Goal: Complete application form

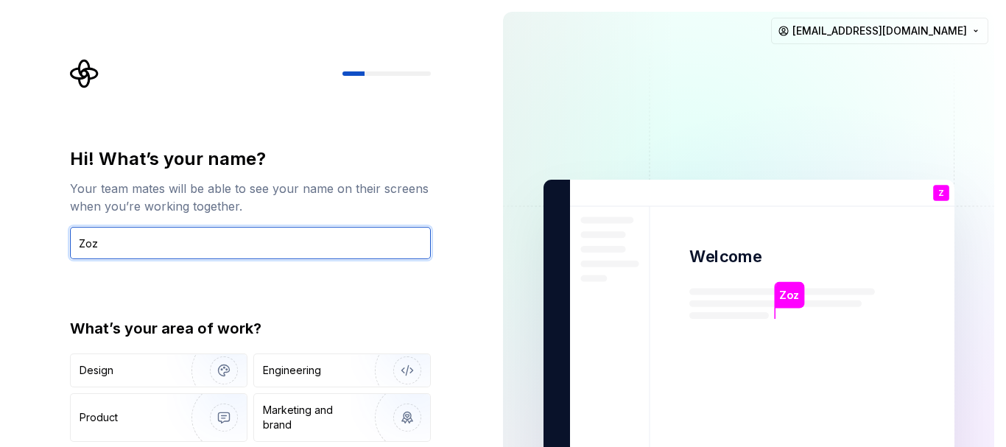
type input "Zoz"
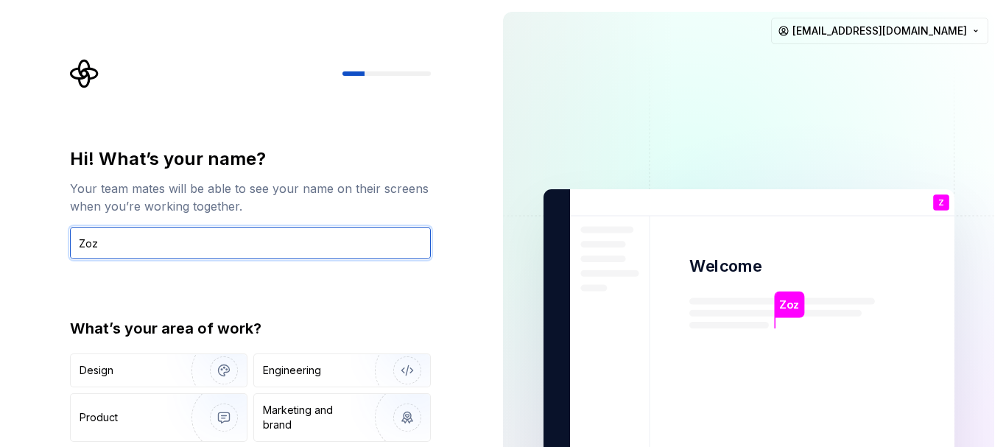
click at [238, 245] on input "Zoz" at bounding box center [250, 243] width 361 height 32
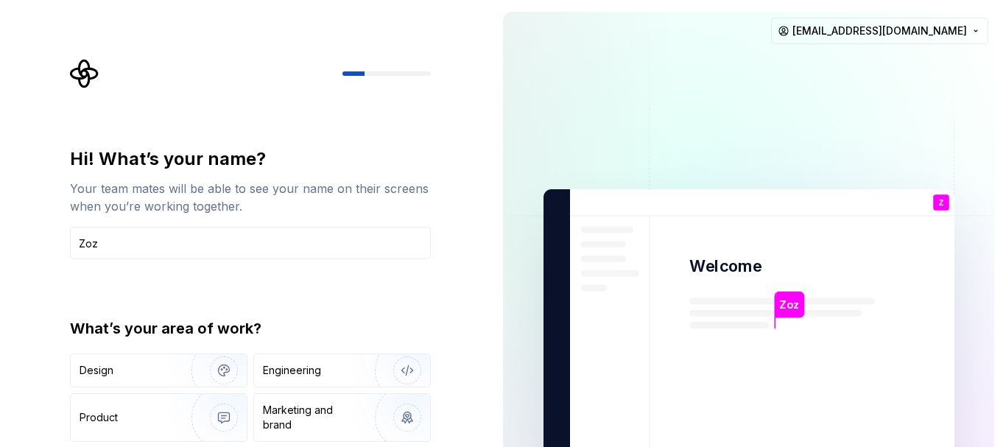
click at [61, 245] on div "Hi! What’s your name? Your team mates will be able to see your name on their sc…" at bounding box center [254, 305] width 387 height 492
click at [334, 377] on div "Engineering" at bounding box center [321, 370] width 117 height 15
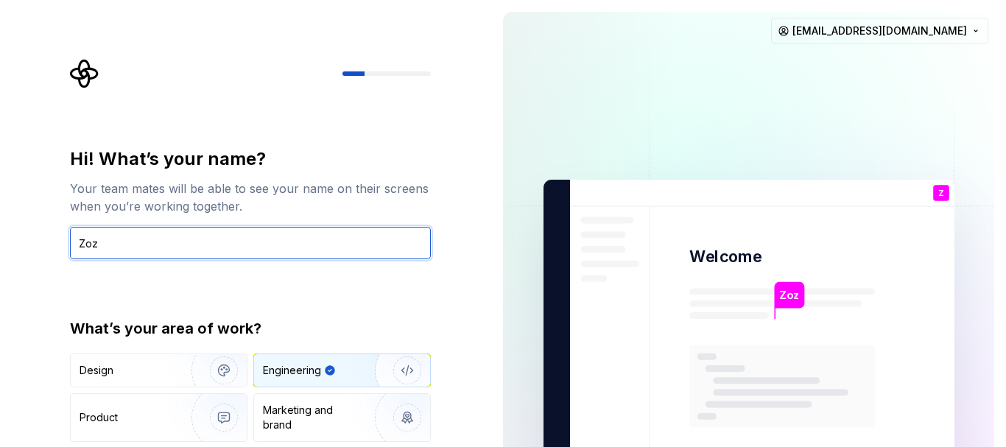
drag, startPoint x: 413, startPoint y: 256, endPoint x: 427, endPoint y: 158, distance: 98.9
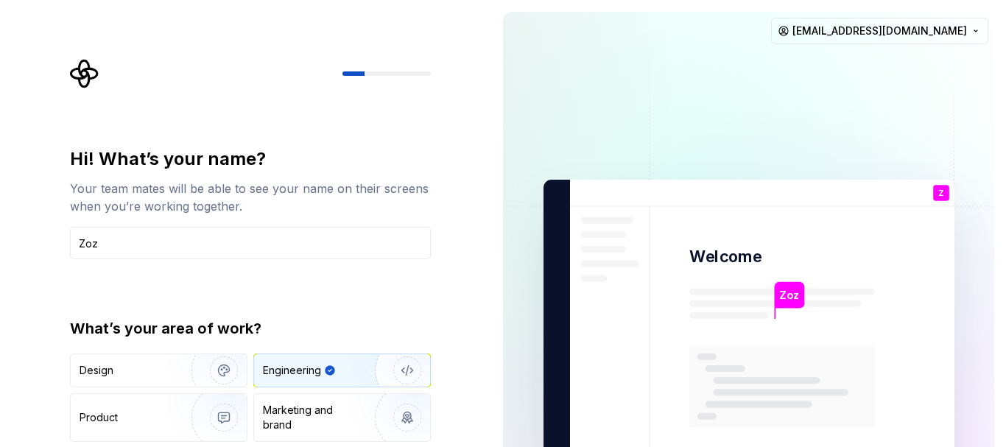
drag, startPoint x: 476, startPoint y: 256, endPoint x: 497, endPoint y: 124, distance: 132.7
click at [791, 293] on p "Zoz" at bounding box center [789, 295] width 20 height 16
click at [173, 346] on div "What’s your area of work? Design Engineering Product Marketing and brand Other" at bounding box center [250, 399] width 361 height 163
click at [168, 369] on img "button" at bounding box center [214, 370] width 94 height 99
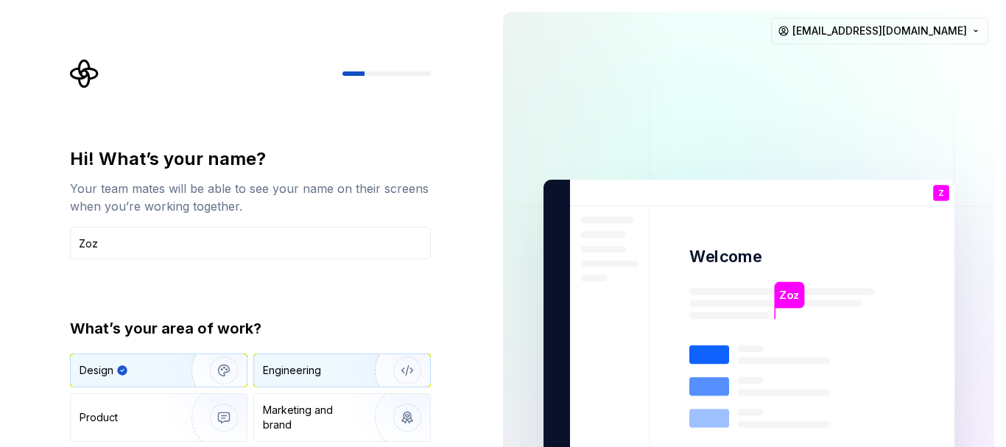
click at [309, 385] on div "Engineering" at bounding box center [342, 370] width 176 height 32
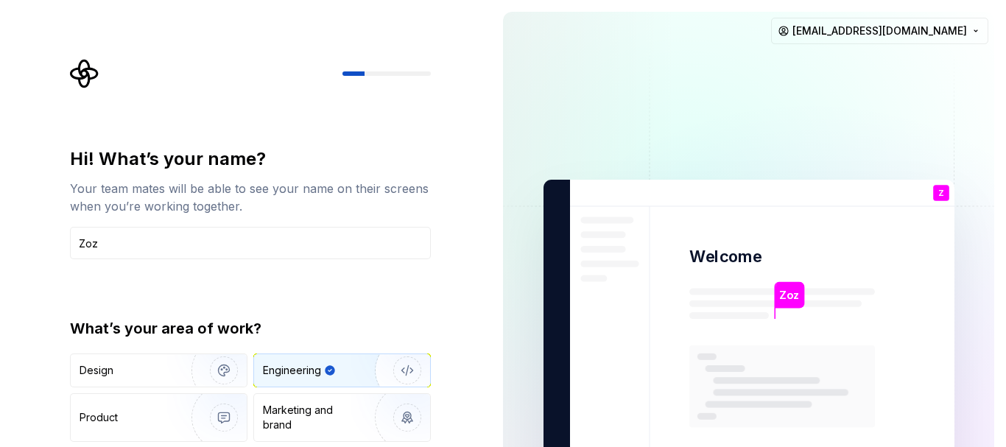
type button "Engineering"
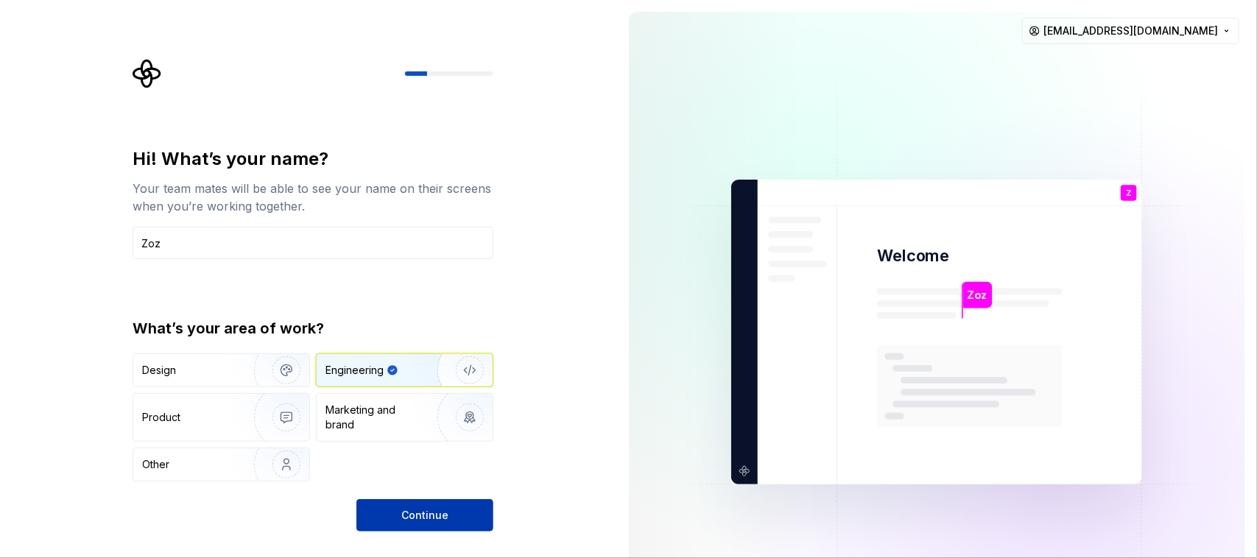
click at [427, 446] on span "Continue" at bounding box center [424, 515] width 47 height 15
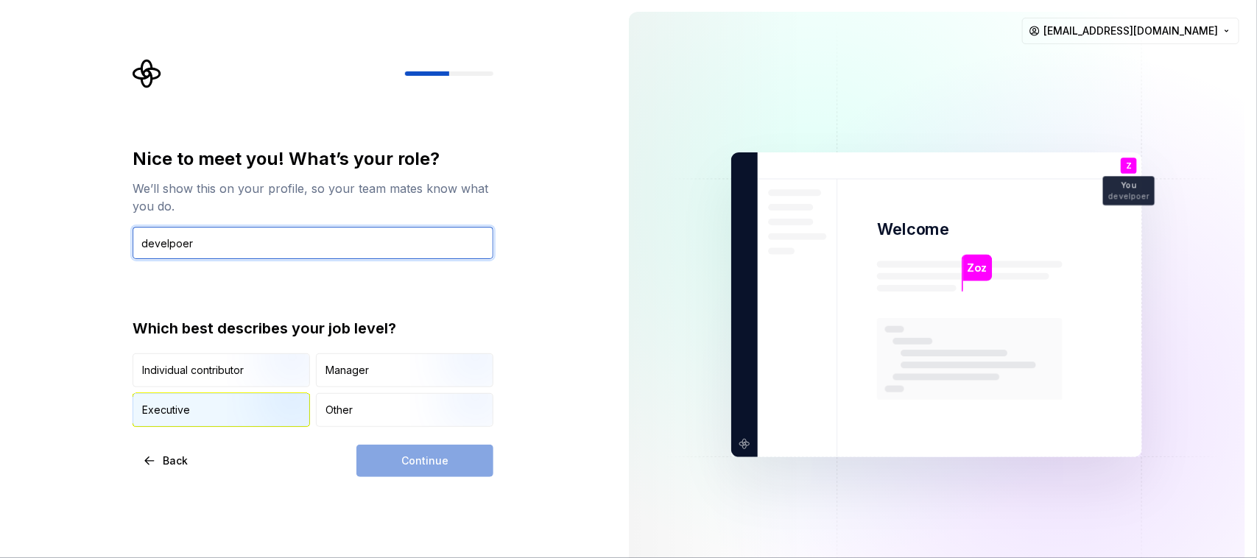
type input "develpoer"
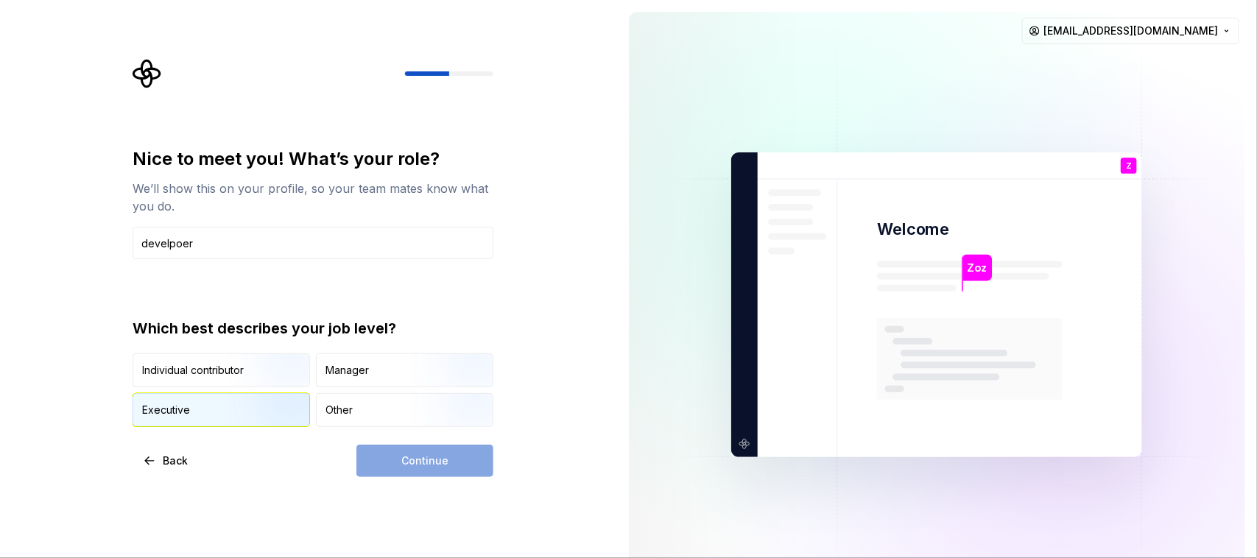
click at [281, 410] on img "button" at bounding box center [274, 428] width 94 height 99
click at [405, 446] on span "Continue" at bounding box center [424, 461] width 47 height 15
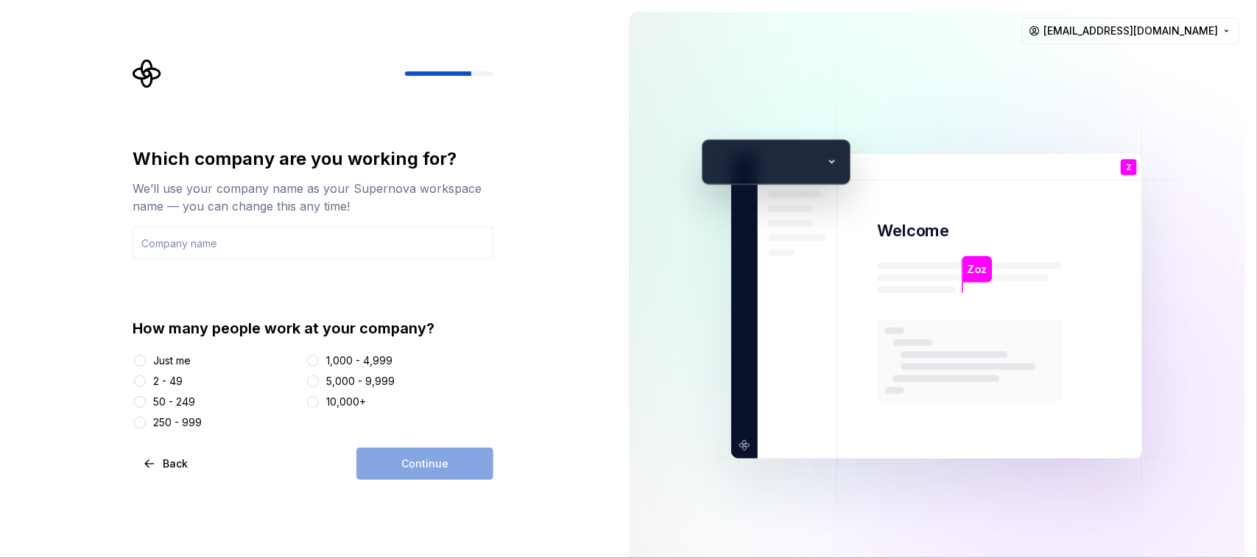
click at [353, 402] on div "10,000+" at bounding box center [346, 402] width 40 height 15
click at [319, 402] on button "10,000+" at bounding box center [313, 402] width 12 height 12
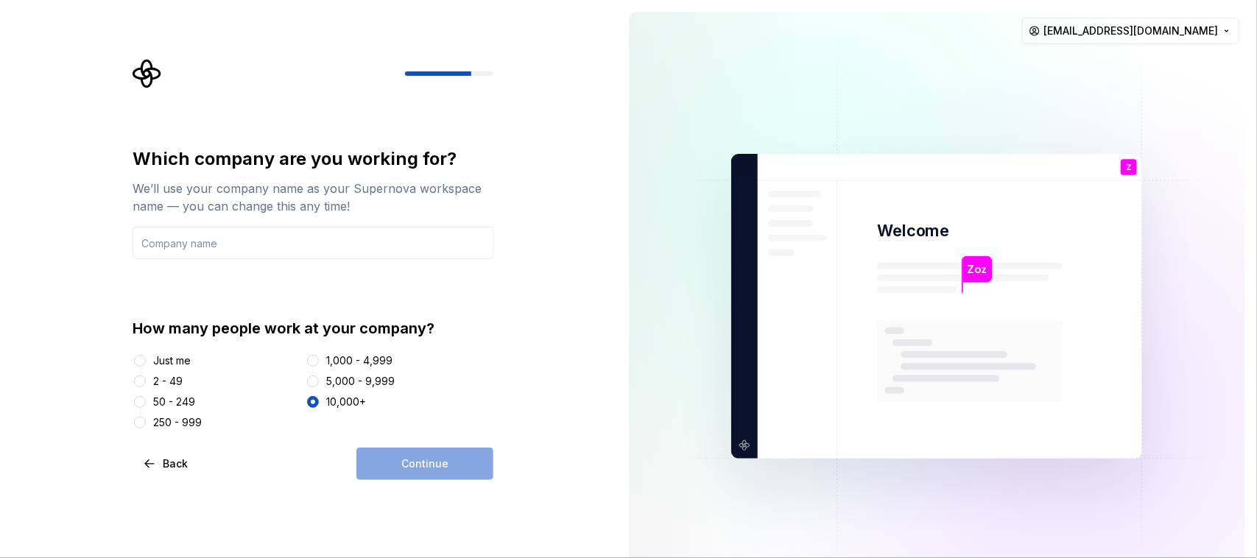
click at [384, 446] on div "Continue" at bounding box center [424, 464] width 137 height 32
click at [284, 265] on div "Which company are you working for? We’ll use your company name as your Supernov…" at bounding box center [313, 288] width 361 height 283
click at [276, 240] on input "text" at bounding box center [313, 243] width 361 height 32
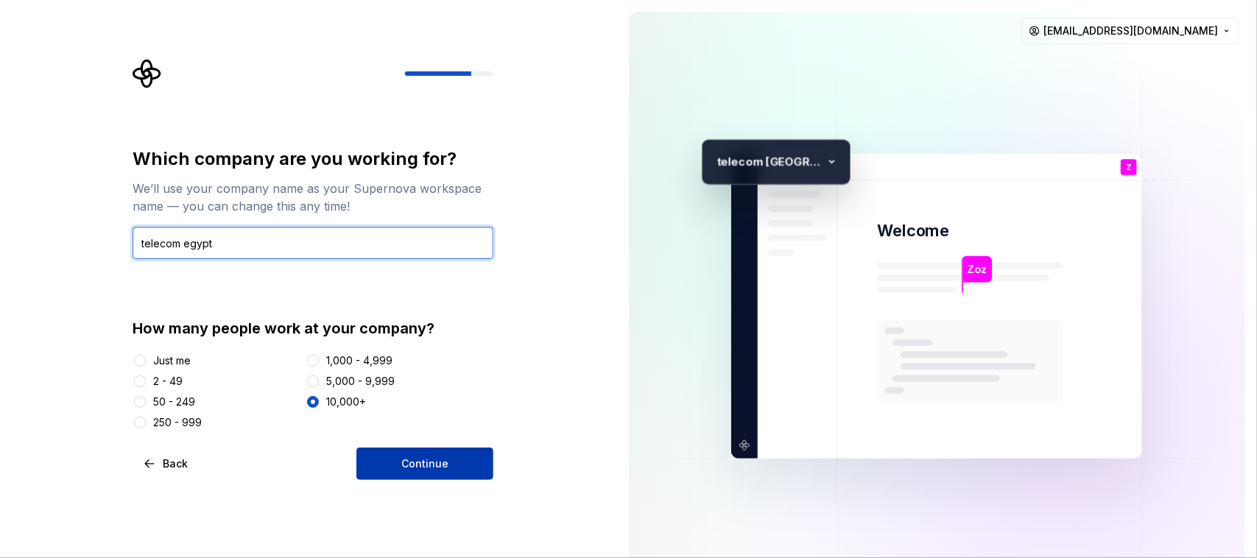
type input "telecom egypt"
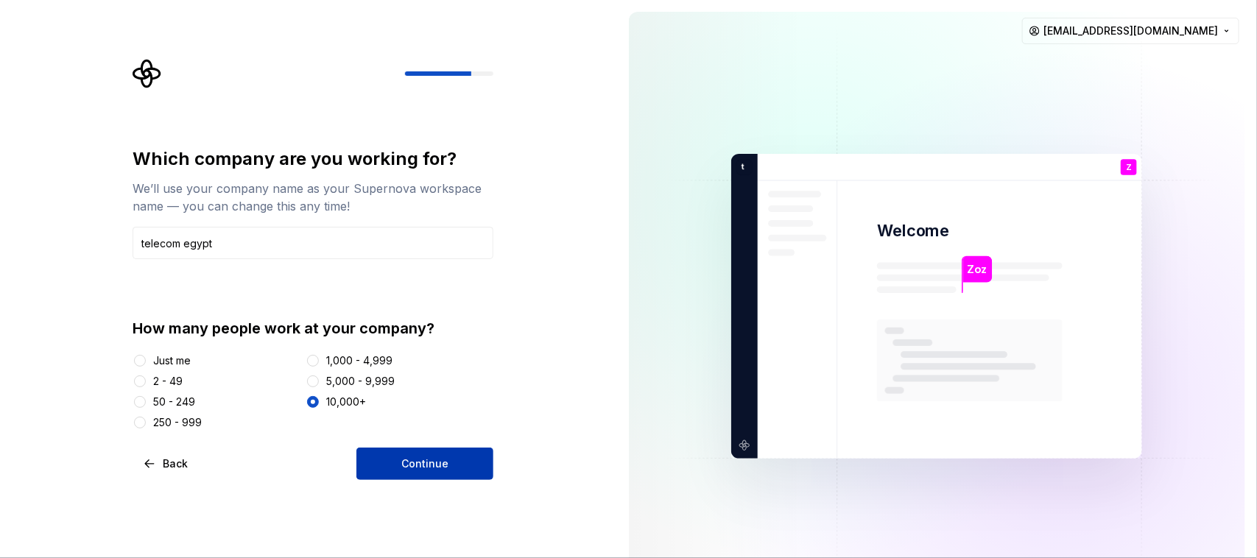
click at [376, 446] on button "Continue" at bounding box center [424, 464] width 137 height 32
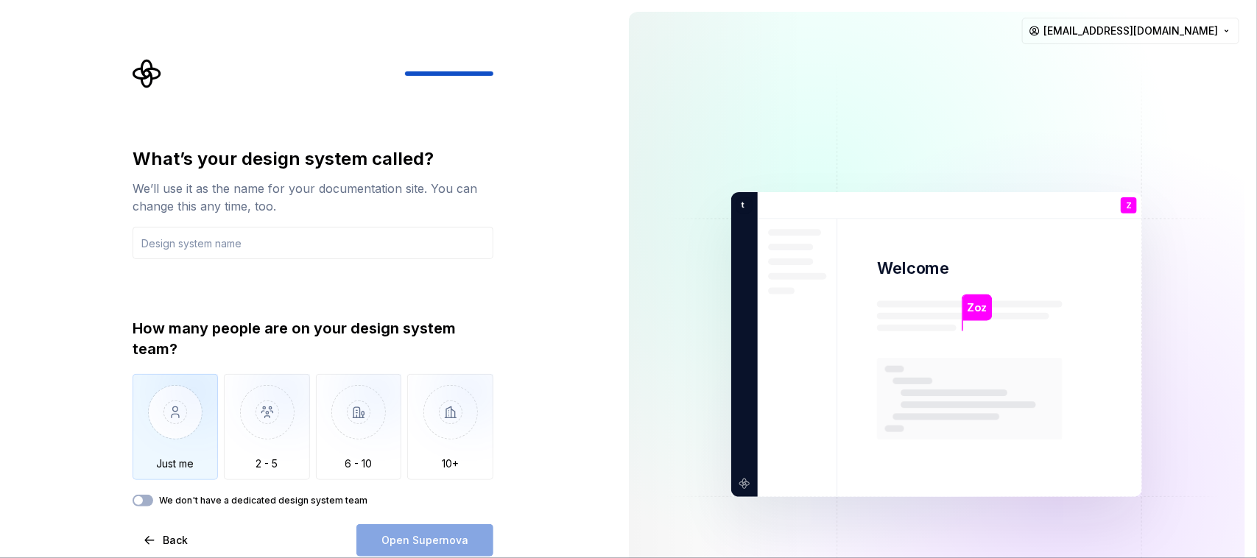
click at [175, 429] on img "button" at bounding box center [176, 423] width 86 height 99
click at [262, 255] on input "text" at bounding box center [313, 243] width 361 height 32
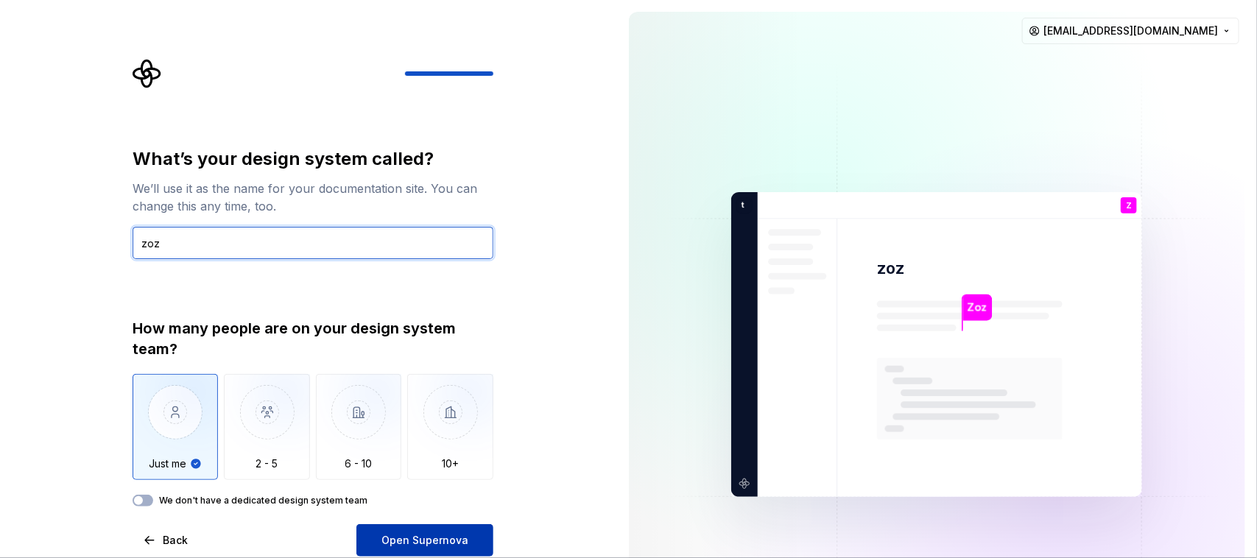
type input "zoz"
click at [444, 446] on span "Open Supernova" at bounding box center [424, 540] width 87 height 15
